Goal: Use online tool/utility: Utilize a website feature to perform a specific function

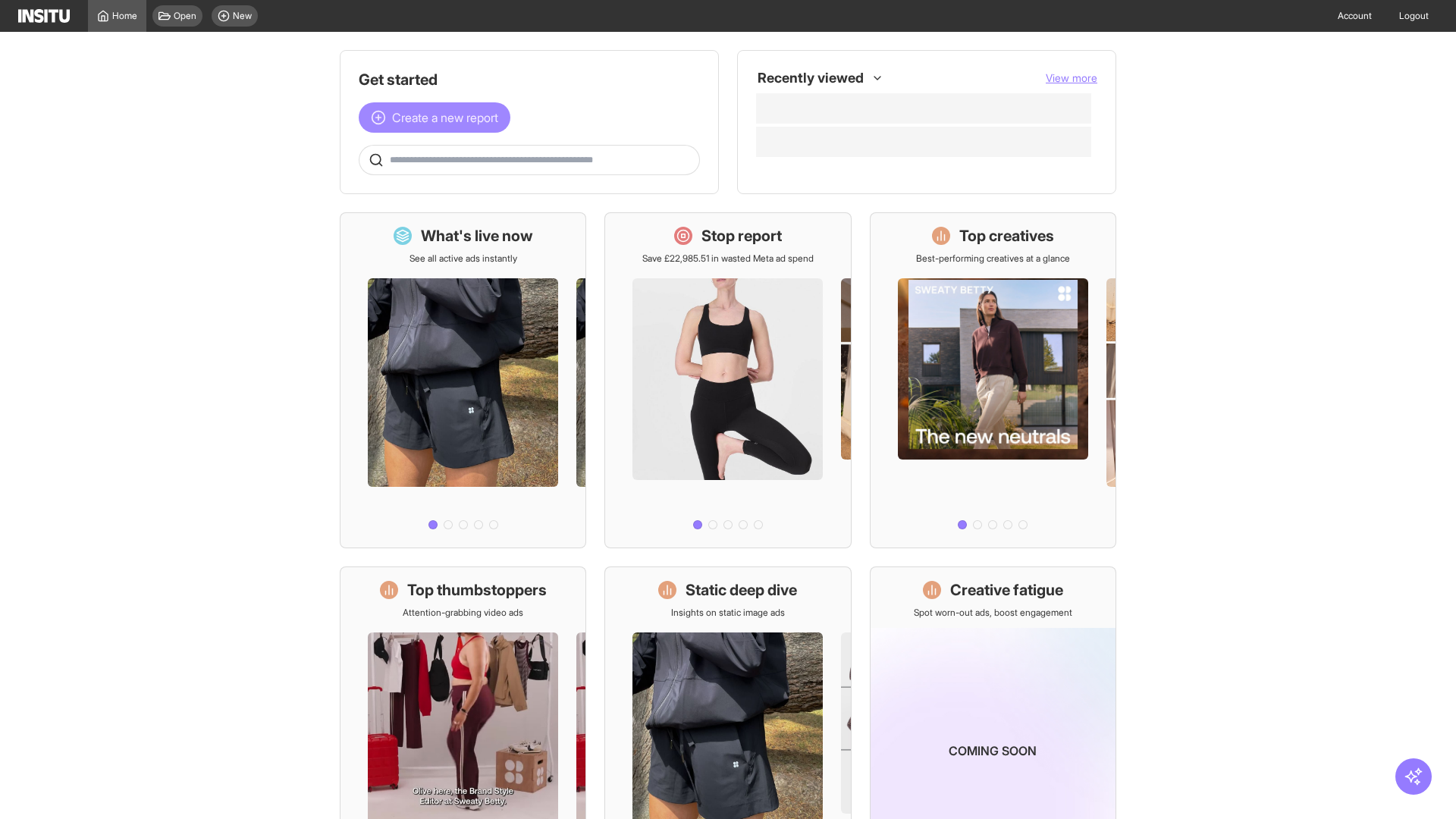
click at [438, 118] on span "Create a new report" at bounding box center [445, 117] width 106 height 19
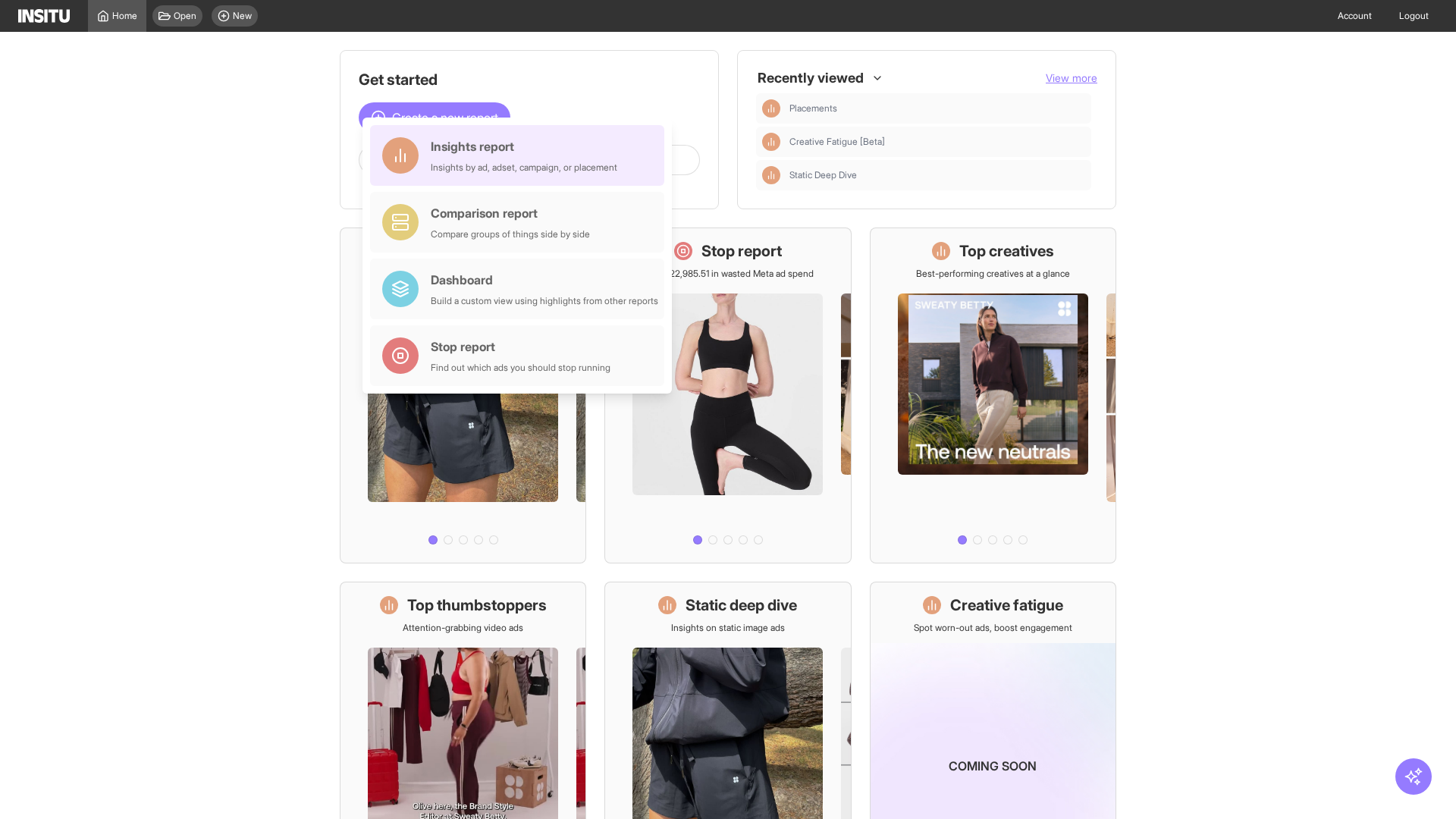
click at [521, 156] on div "Insights report Insights by ad, adset, campaign, or placement" at bounding box center [525, 155] width 187 height 36
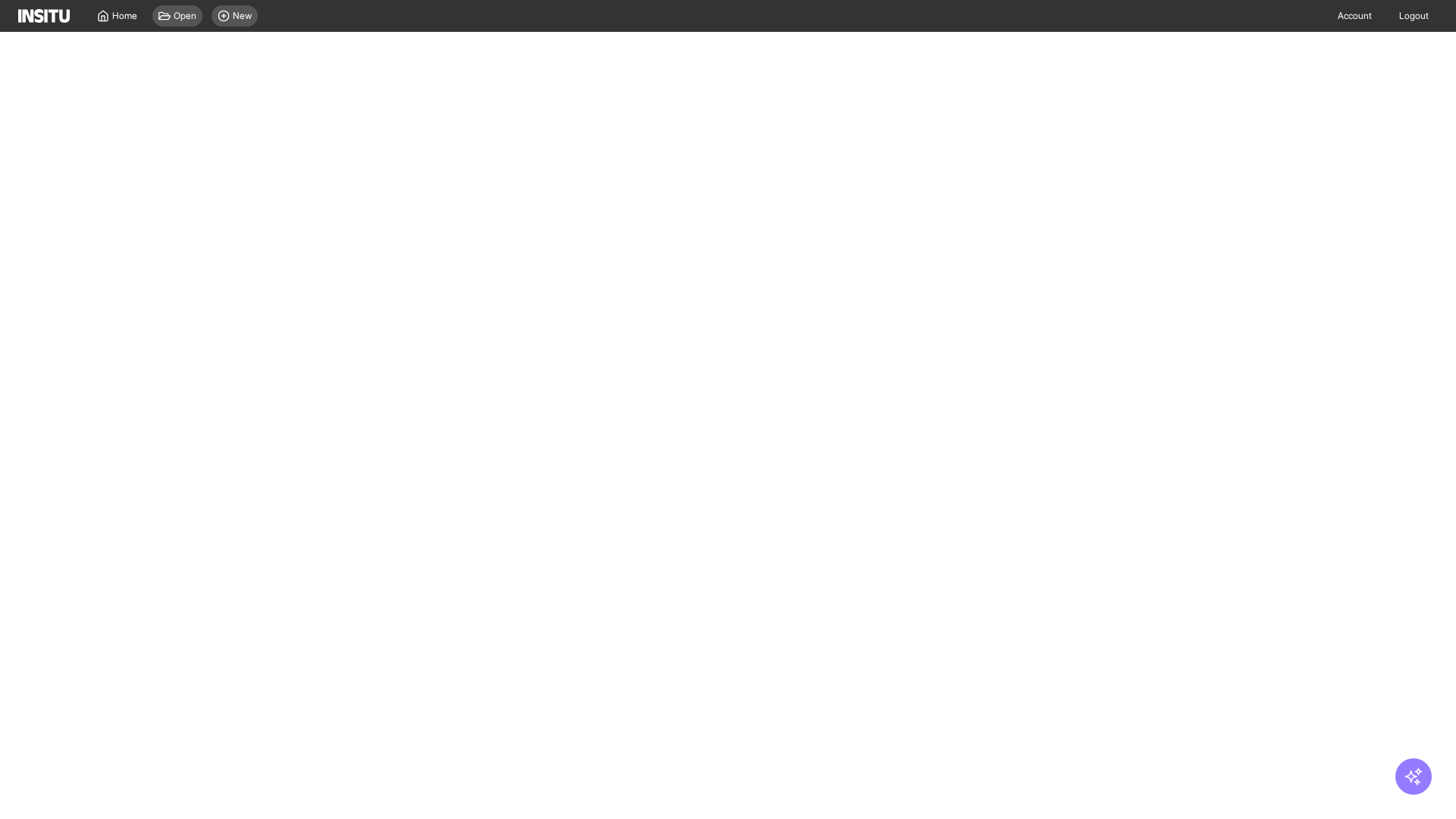
select select "**"
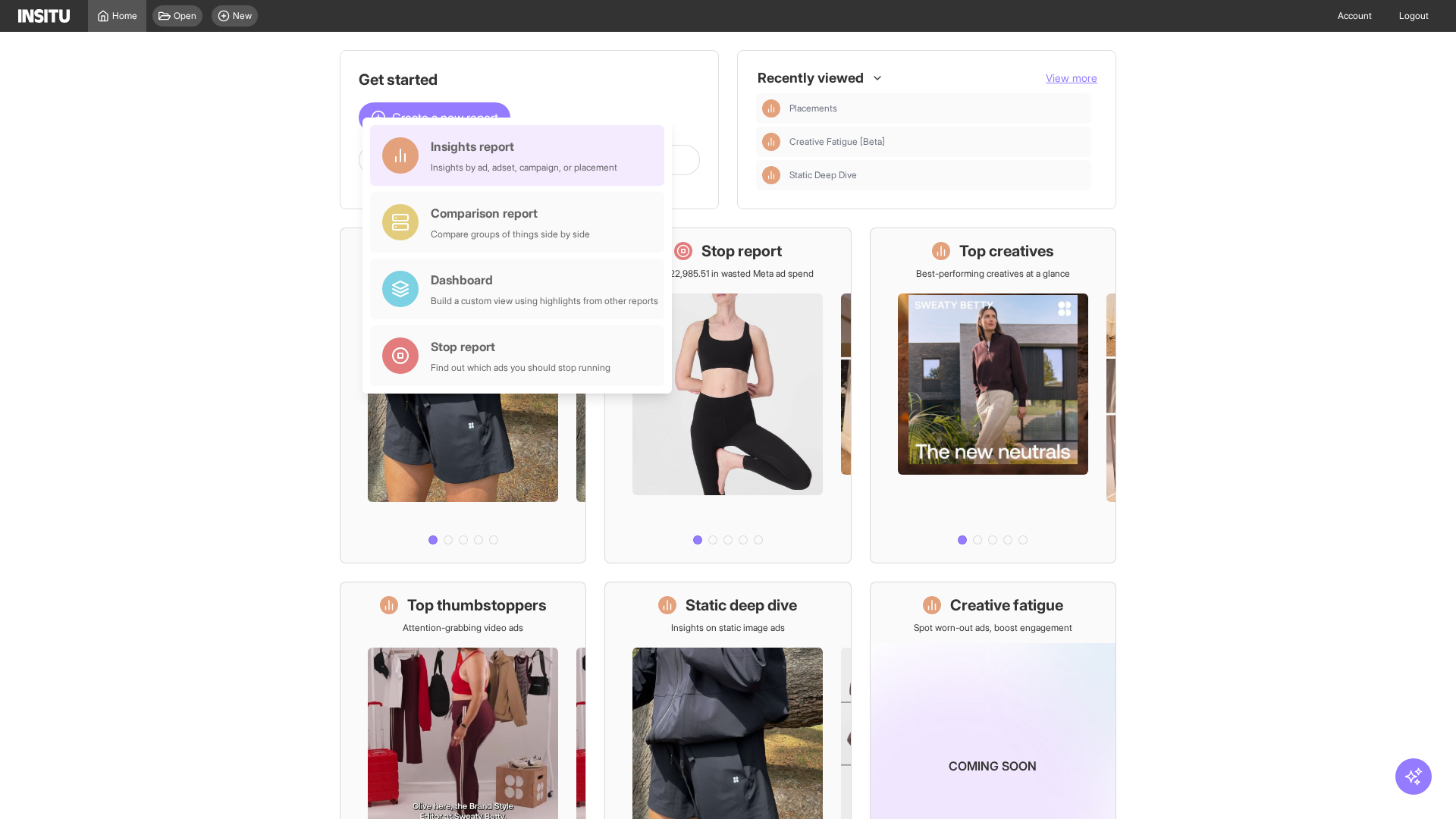
click at [521, 156] on div "Insights report Insights by ad, adset, campaign, or placement" at bounding box center [525, 155] width 187 height 36
